Goal: Task Accomplishment & Management: Complete application form

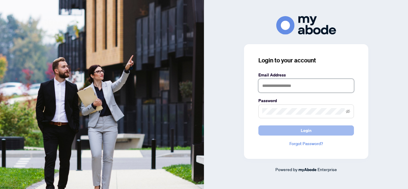
type input "**********"
click at [290, 131] on button "Login" at bounding box center [306, 130] width 96 height 10
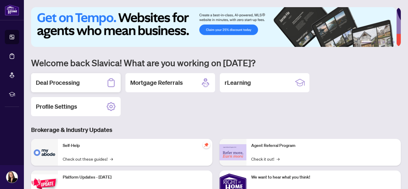
click at [53, 81] on h2 "Deal Processing" at bounding box center [58, 83] width 44 height 8
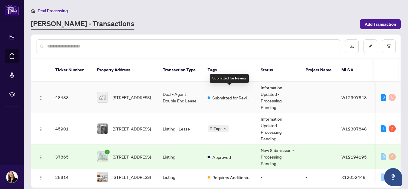
click at [227, 94] on span "Submitted for Review" at bounding box center [231, 97] width 39 height 7
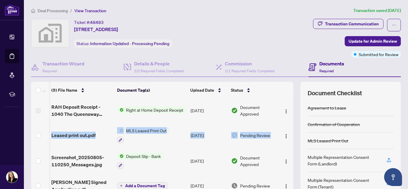
scroll to position [0, 6]
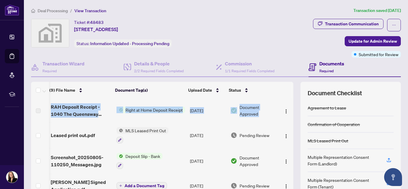
drag, startPoint x: 286, startPoint y: 104, endPoint x: 289, endPoint y: 136, distance: 32.4
click at [289, 136] on div "(9) File Name Document Tag(s) Upload Date Status RAH Deposit Receipt - 1040 The…" at bounding box center [216, 155] width 370 height 146
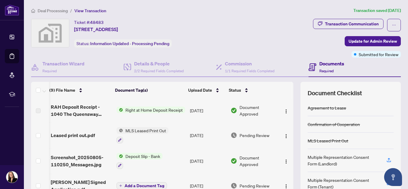
click at [260, 10] on ol "Deal Processing / View Transaction" at bounding box center [191, 10] width 320 height 7
click at [333, 64] on h4 "Documents" at bounding box center [331, 63] width 25 height 7
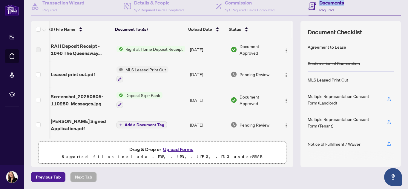
scroll to position [0, 0]
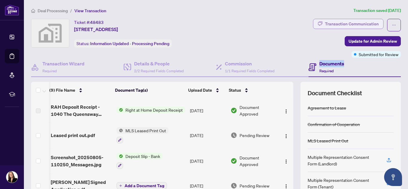
click at [338, 23] on div "Transaction Communication" at bounding box center [352, 24] width 54 height 10
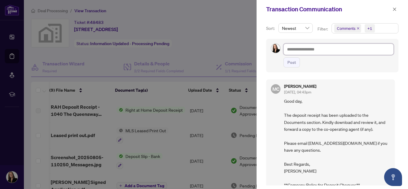
click at [324, 49] on textarea at bounding box center [338, 49] width 110 height 11
drag, startPoint x: 396, startPoint y: 95, endPoint x: 395, endPoint y: 103, distance: 8.5
click at [395, 103] on div "Sort: Newest Filter: Comments +1 Post MC [PERSON_NAME] [DATE], 04:43pm Good day…" at bounding box center [331, 104] width 151 height 170
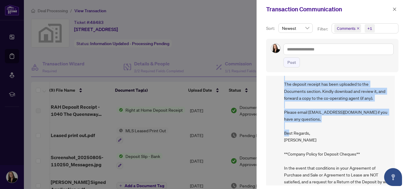
scroll to position [20, 0]
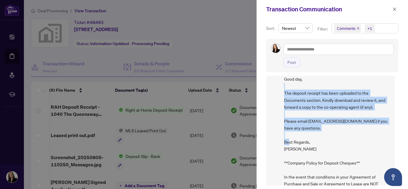
drag, startPoint x: 394, startPoint y: 121, endPoint x: 395, endPoint y: 79, distance: 42.1
click at [395, 79] on div "MC [PERSON_NAME] [DATE], 04:43pm Good day, The deposit receipt has been uploade…" at bounding box center [332, 131] width 132 height 110
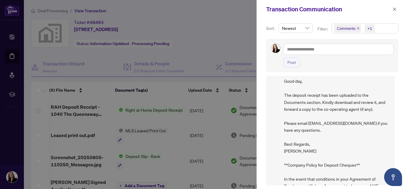
click at [364, 57] on div "Post" at bounding box center [338, 56] width 110 height 24
click at [356, 50] on textarea at bounding box center [338, 49] width 110 height 11
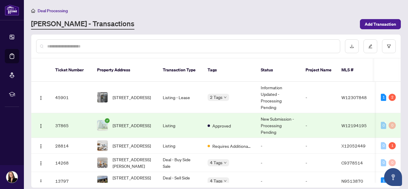
scroll to position [37, 0]
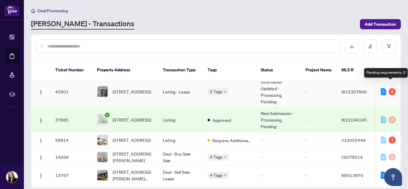
click at [392, 88] on div "2" at bounding box center [391, 91] width 7 height 7
drag, startPoint x: 401, startPoint y: 115, endPoint x: 399, endPoint y: 102, distance: 13.6
click at [399, 102] on main "Deal Processing [PERSON_NAME] - Transactions Add Transaction Ticket Number Prop…" at bounding box center [216, 94] width 384 height 189
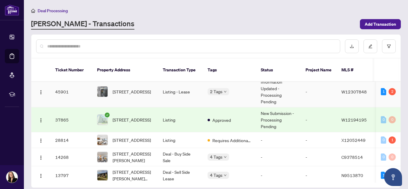
click at [178, 91] on td "Listing - Lease" at bounding box center [180, 91] width 45 height 31
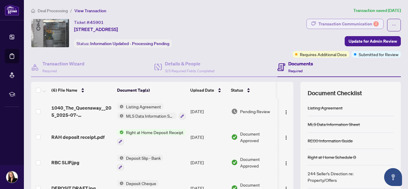
click at [338, 21] on div "Transaction Communication 2" at bounding box center [348, 24] width 60 height 10
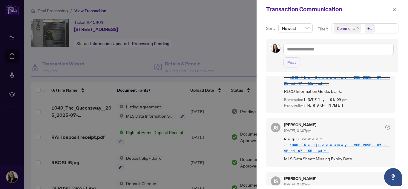
scroll to position [54, 0]
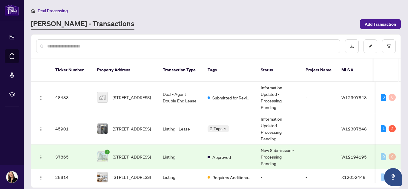
scroll to position [43, 0]
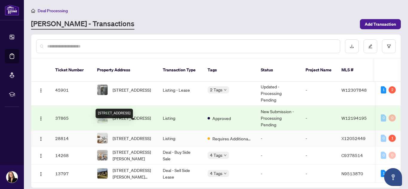
click at [131, 135] on span "[STREET_ADDRESS]" at bounding box center [132, 138] width 38 height 7
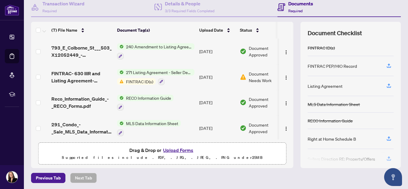
scroll to position [61, 0]
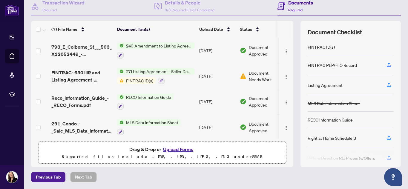
click at [295, 6] on div "Documents Required" at bounding box center [300, 6] width 25 height 14
click at [190, 145] on button "Upload Forms" at bounding box center [178, 149] width 34 height 8
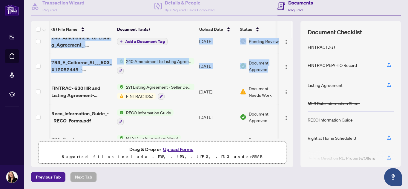
scroll to position [0, 15]
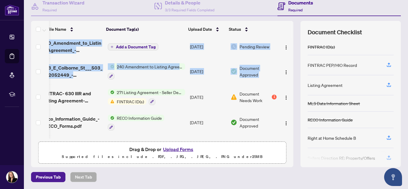
drag, startPoint x: 287, startPoint y: 68, endPoint x: 291, endPoint y: 42, distance: 26.6
click at [291, 42] on div "(8) File Name Document Tag(s) Upload Date Status 240_Amendment_to_Listing_Agree…" at bounding box center [216, 94] width 370 height 146
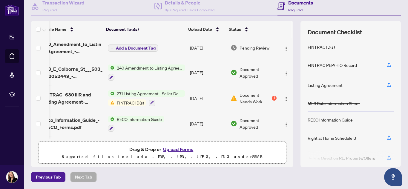
click at [294, 20] on div "Transaction Wizard Required Details & People 3/3 Required Fields Completed Docu…" at bounding box center [216, 82] width 370 height 170
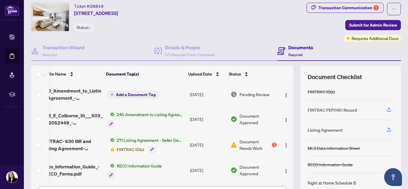
scroll to position [0, 0]
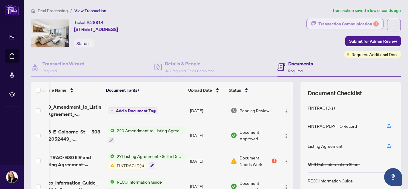
click at [338, 24] on div "Transaction Communication 1" at bounding box center [348, 24] width 60 height 10
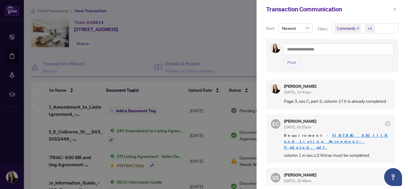
click at [393, 8] on icon "close" at bounding box center [394, 9] width 4 height 4
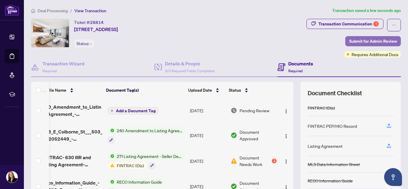
click at [369, 40] on span "Submit for Admin Review" at bounding box center [373, 41] width 48 height 10
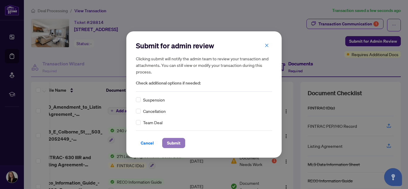
click at [176, 144] on span "Submit" at bounding box center [173, 143] width 13 height 10
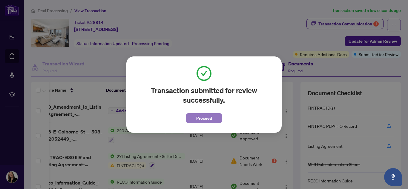
click at [202, 117] on span "Proceed" at bounding box center [204, 118] width 16 height 10
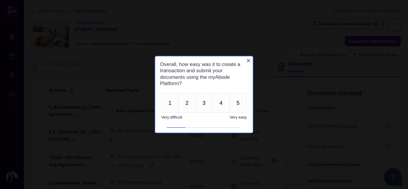
click at [248, 60] on icon "Close button" at bounding box center [248, 60] width 5 height 5
